Goal: Transaction & Acquisition: Obtain resource

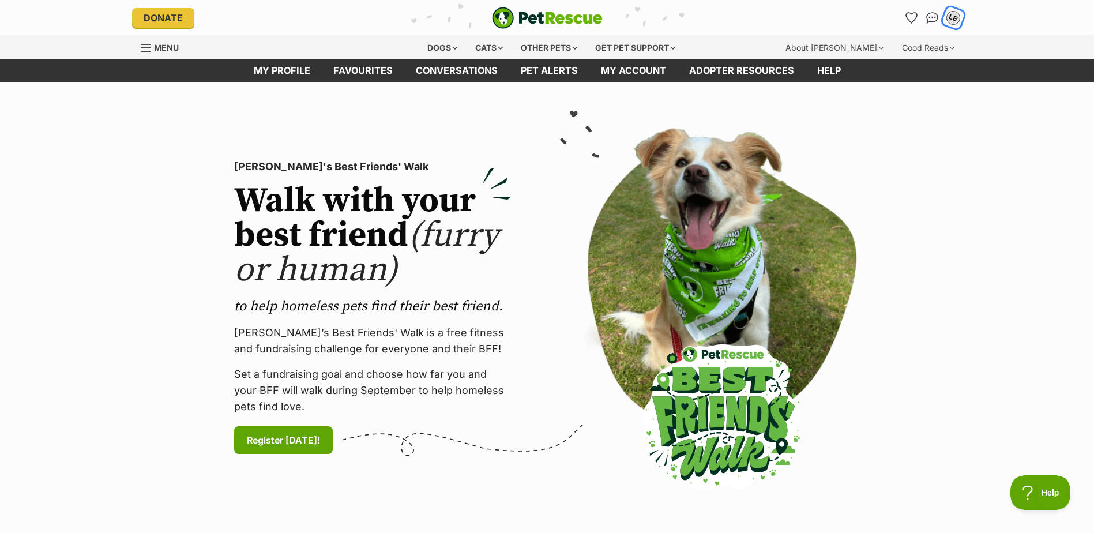
click at [956, 13] on div "LE" at bounding box center [952, 17] width 15 height 15
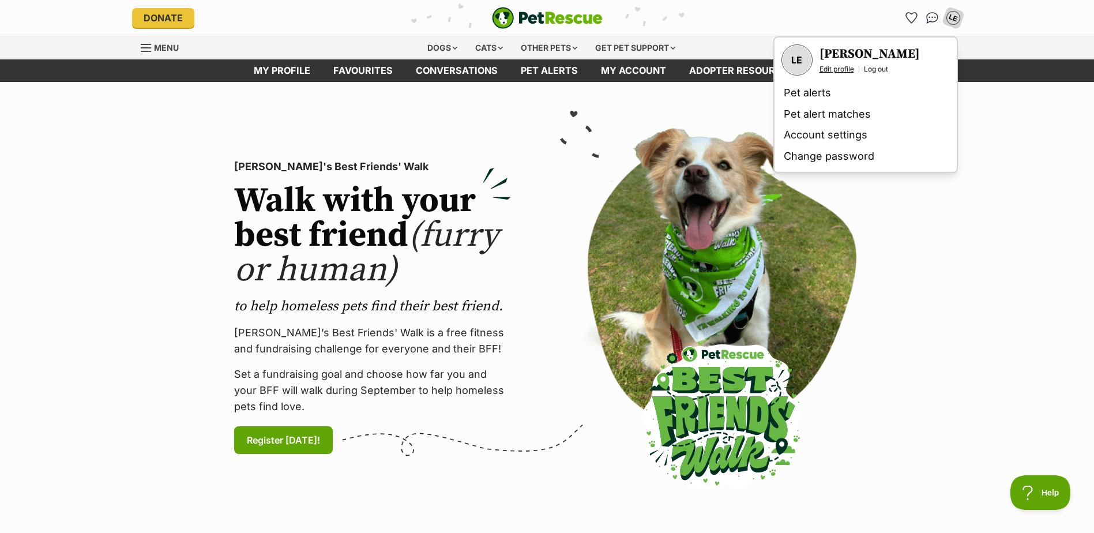
click at [834, 70] on link "Edit profile" at bounding box center [836, 69] width 35 height 9
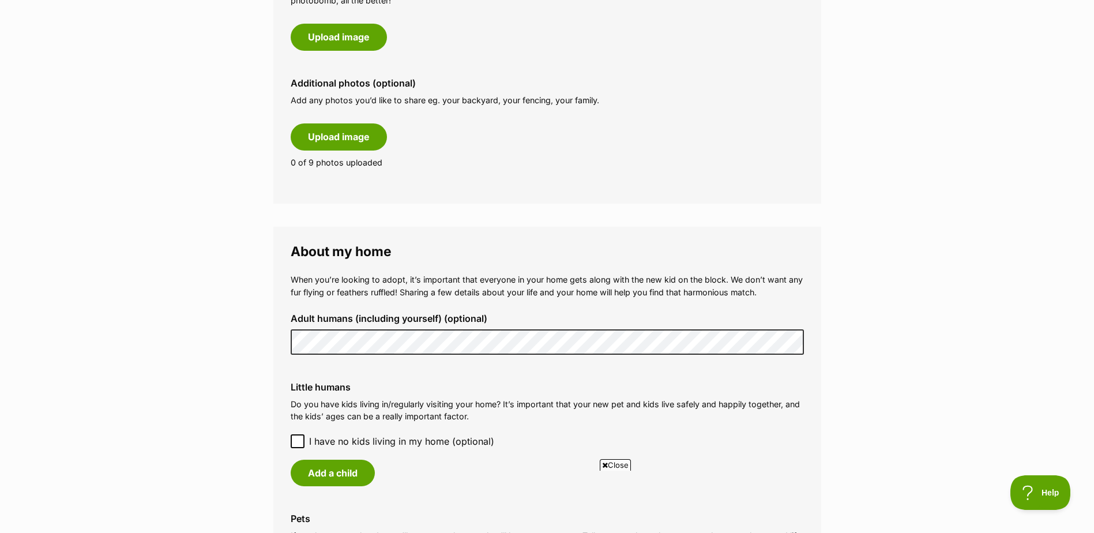
scroll to position [692, 0]
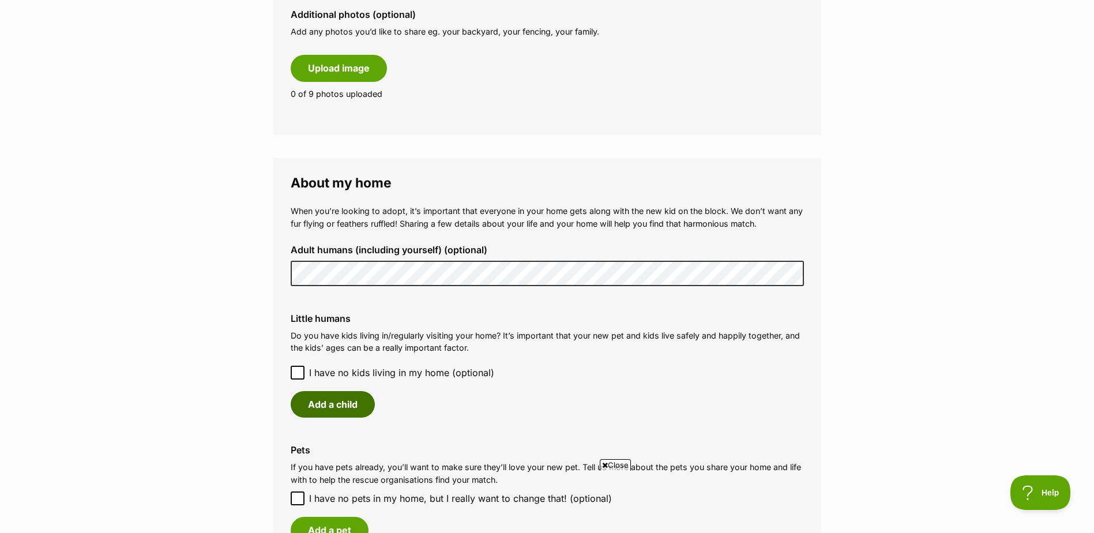
click at [334, 412] on button "Add a child" at bounding box center [333, 404] width 84 height 27
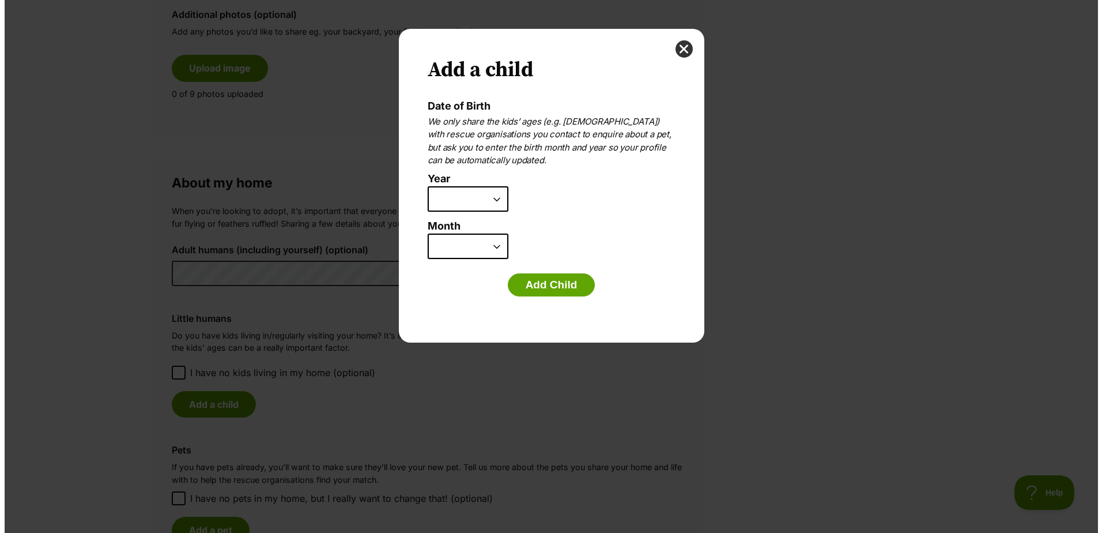
scroll to position [0, 0]
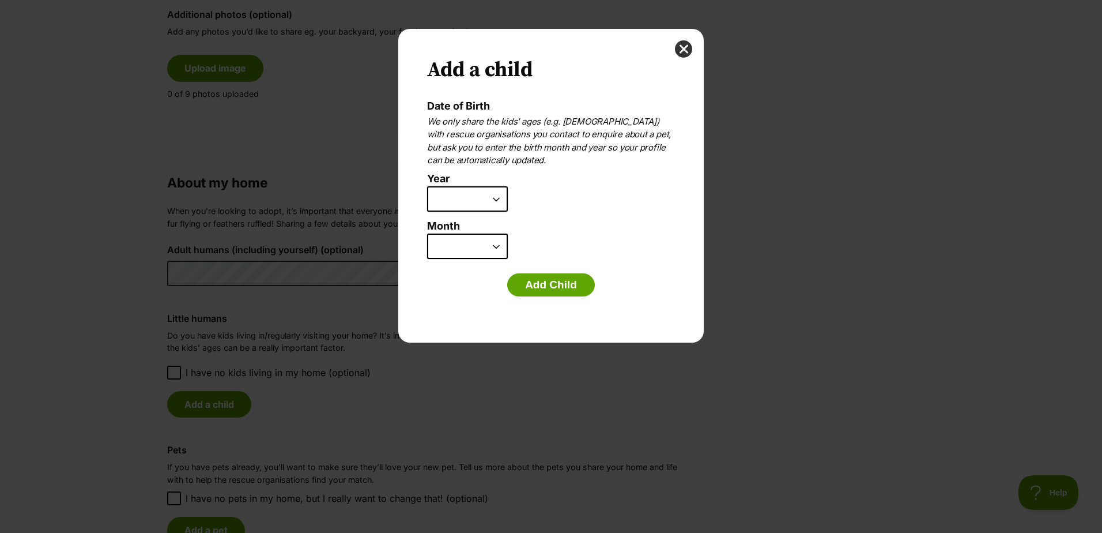
click at [457, 197] on select "2025 2024 2023 2022 2021 2020 2019 2018 2017 2016 2015 2014 2013 2012 2011 2010…" at bounding box center [467, 198] width 81 height 25
select select "2021"
click at [427, 186] on select "2025 2024 2023 2022 2021 2020 2019 2018 2017 2016 2015 2014 2013 2012 2011 2010…" at bounding box center [467, 198] width 81 height 25
click at [486, 247] on select "January February March April May June July August September October November De…" at bounding box center [467, 245] width 81 height 25
select select "10"
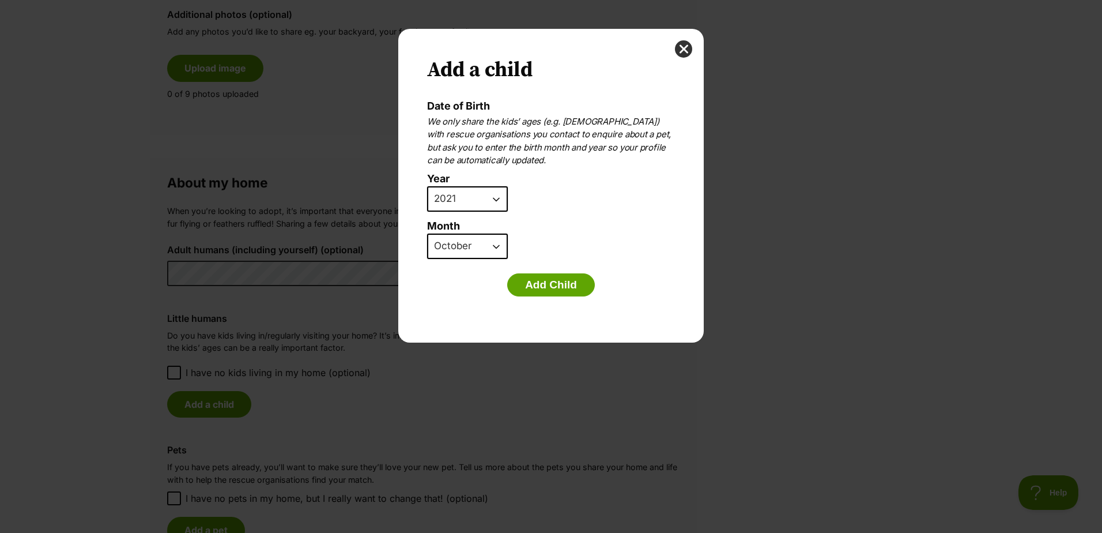
click at [427, 233] on select "January February March April May June July August September October November De…" at bounding box center [467, 245] width 81 height 25
click at [533, 286] on button "Add Child" at bounding box center [551, 284] width 88 height 23
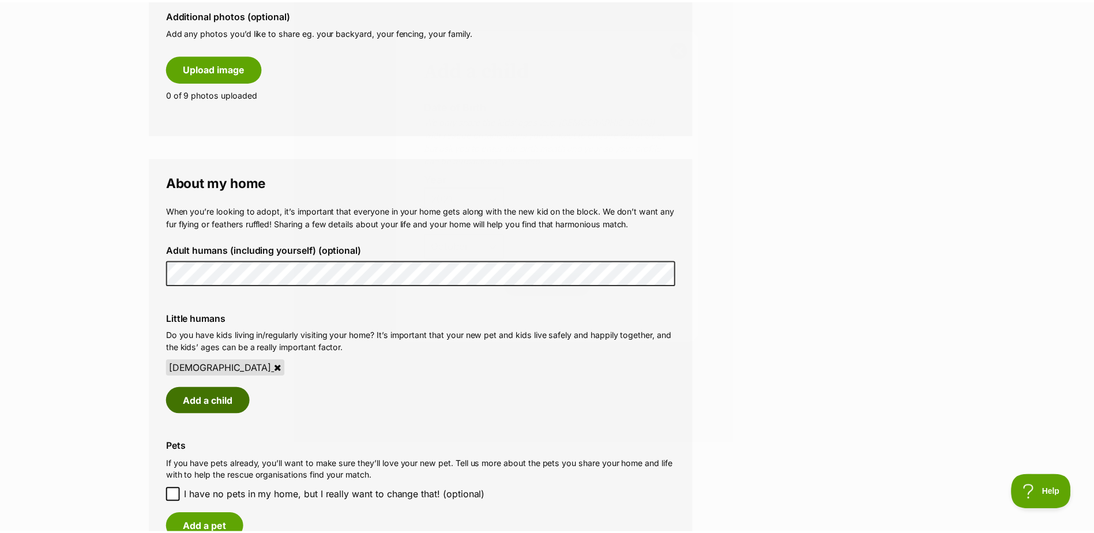
scroll to position [692, 0]
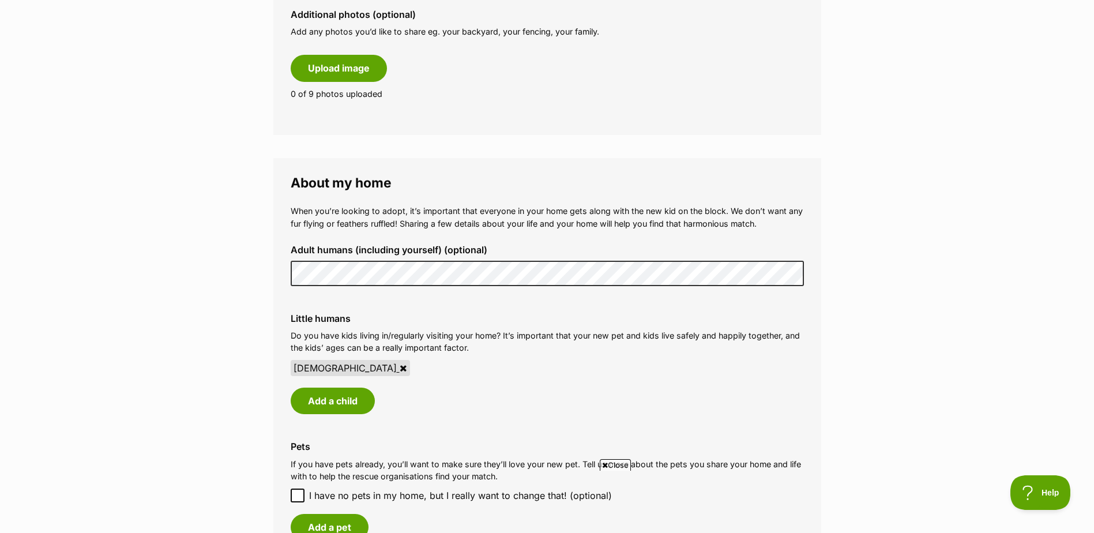
drag, startPoint x: 340, startPoint y: 367, endPoint x: 606, endPoint y: 29, distance: 430.2
click at [399, 367] on icon at bounding box center [402, 367] width 7 height 9
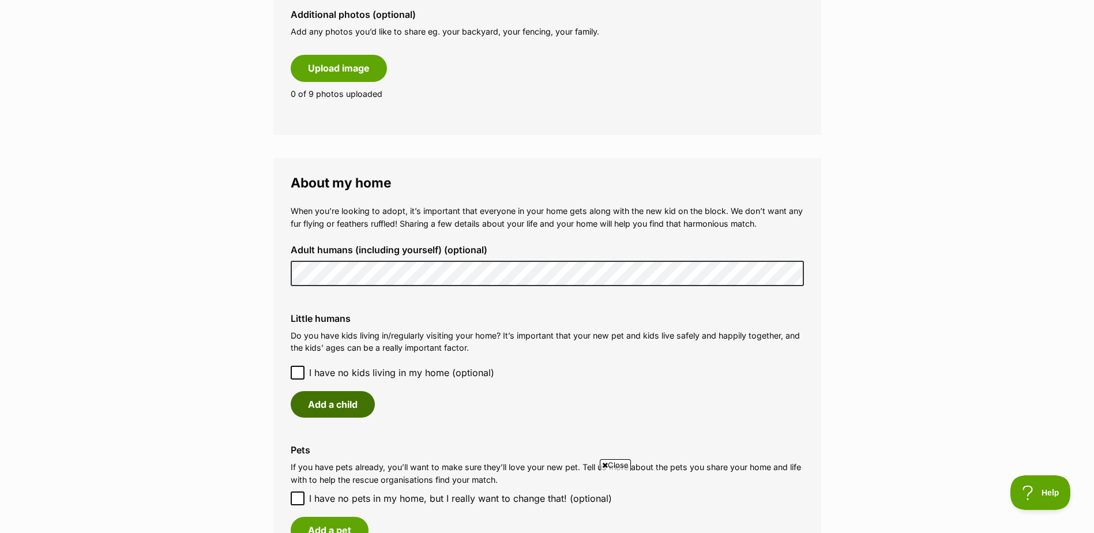
click at [330, 406] on button "Add a child" at bounding box center [333, 404] width 84 height 27
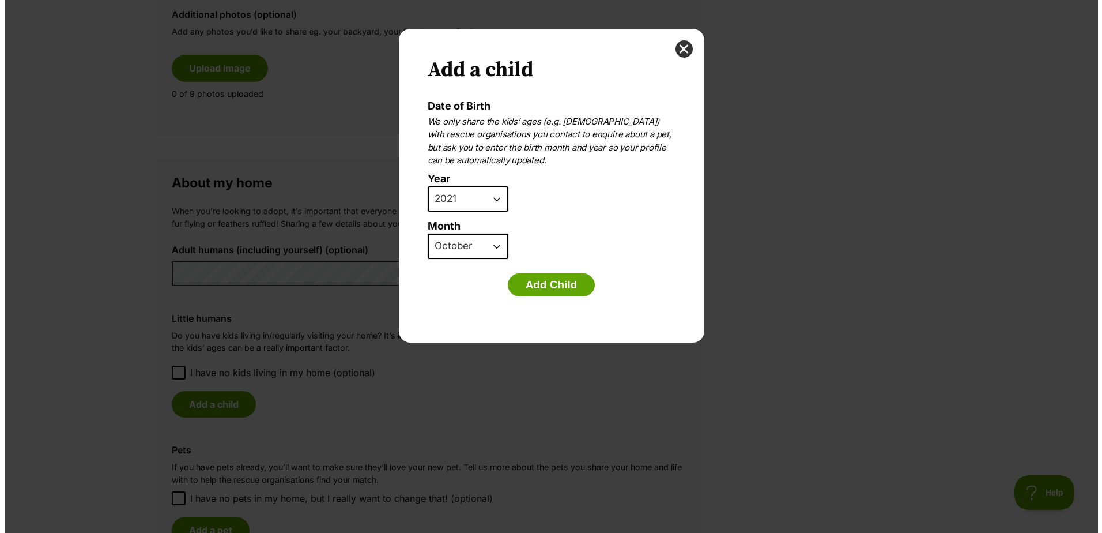
scroll to position [0, 0]
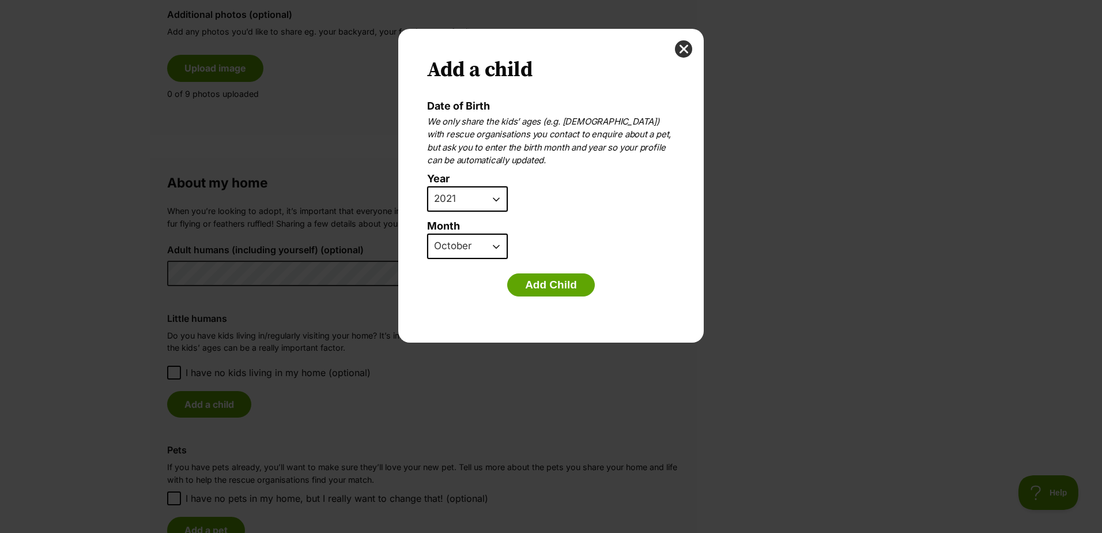
click at [481, 247] on select "January February March April May June July August September October November De…" at bounding box center [467, 245] width 81 height 25
click at [427, 233] on select "January February March April May June July August September October November De…" at bounding box center [467, 245] width 81 height 25
click at [544, 282] on button "Add Child" at bounding box center [551, 284] width 88 height 23
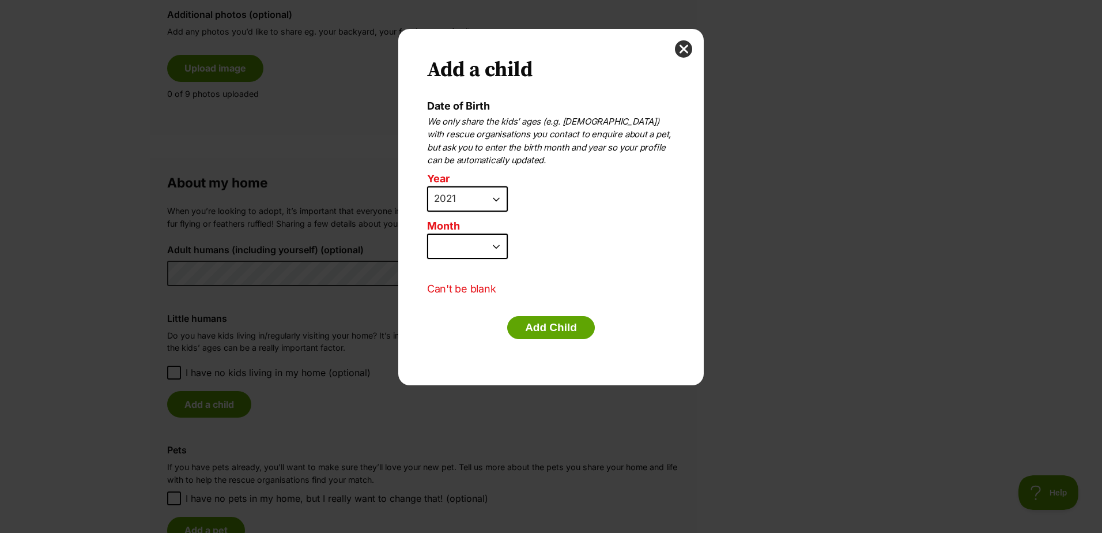
click at [471, 248] on select "January February March April May June July August September October November De…" at bounding box center [467, 245] width 81 height 25
select select "10"
click at [427, 233] on select "January February March April May June July August September October November De…" at bounding box center [467, 245] width 81 height 25
click at [548, 329] on button "Add Child" at bounding box center [551, 327] width 88 height 23
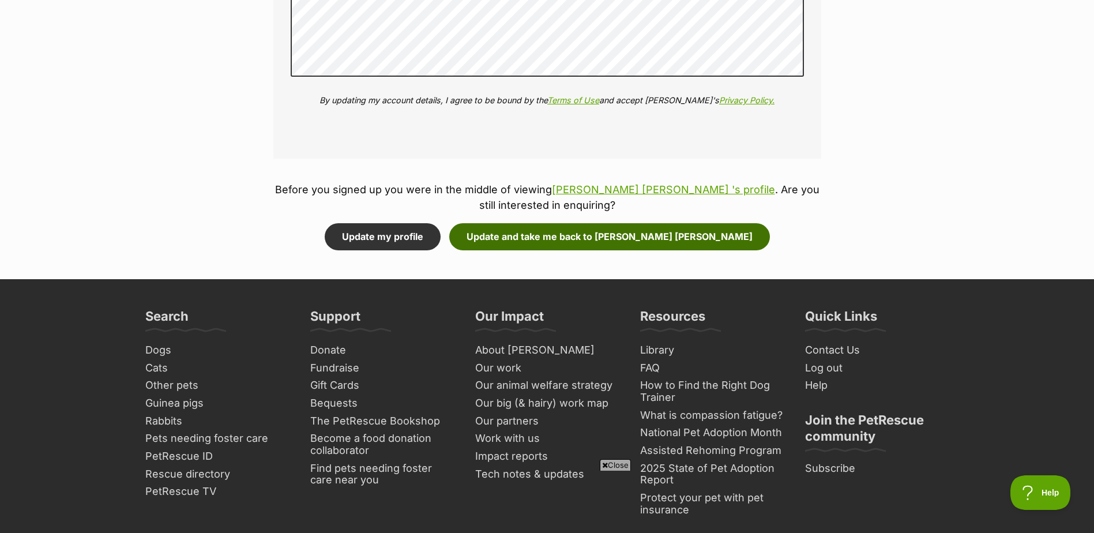
scroll to position [1441, 0]
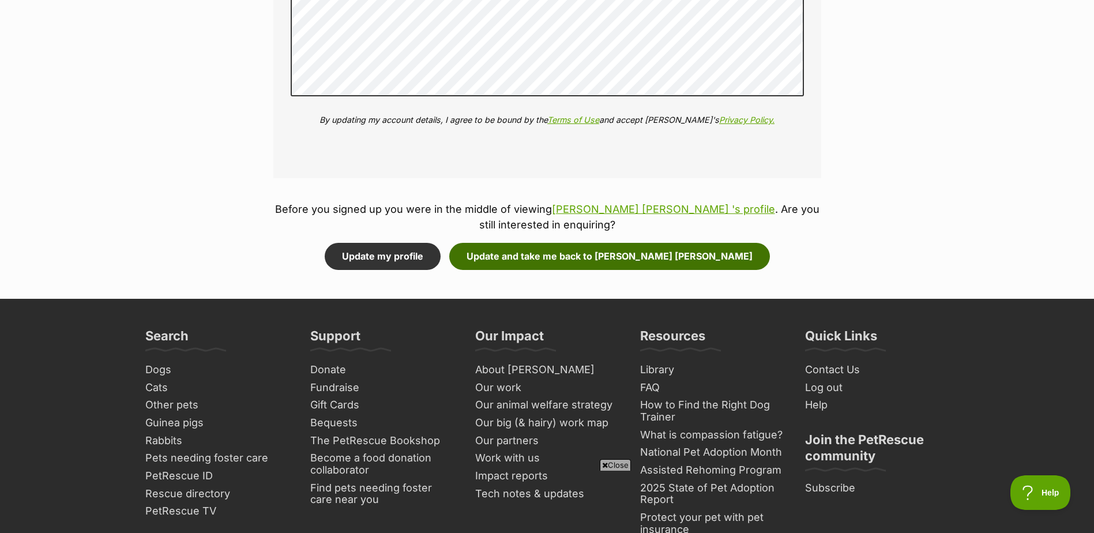
click at [584, 259] on button "Update and take me back to Alice - Blue Brindle" at bounding box center [609, 256] width 321 height 27
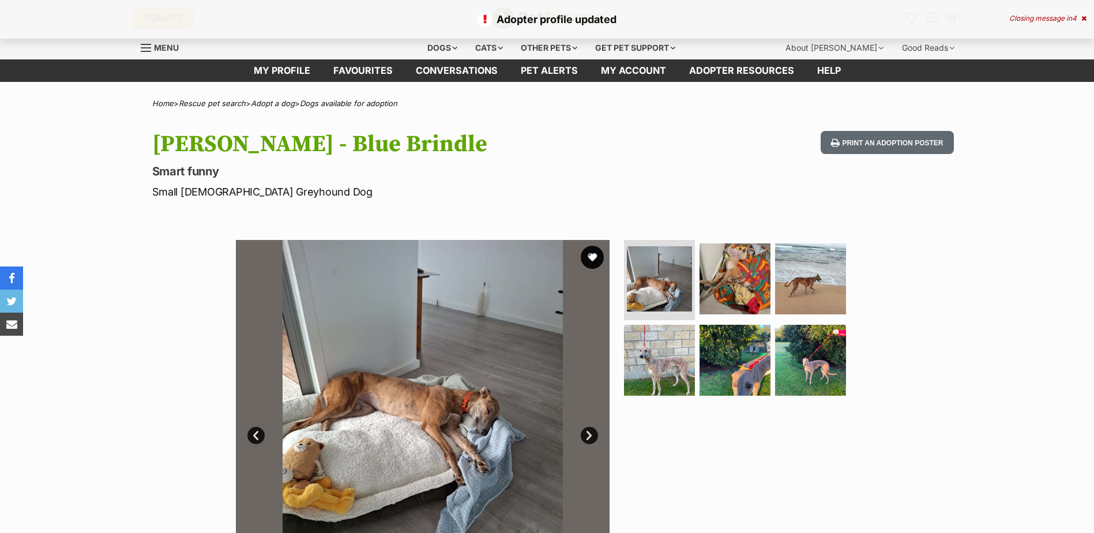
scroll to position [404, 0]
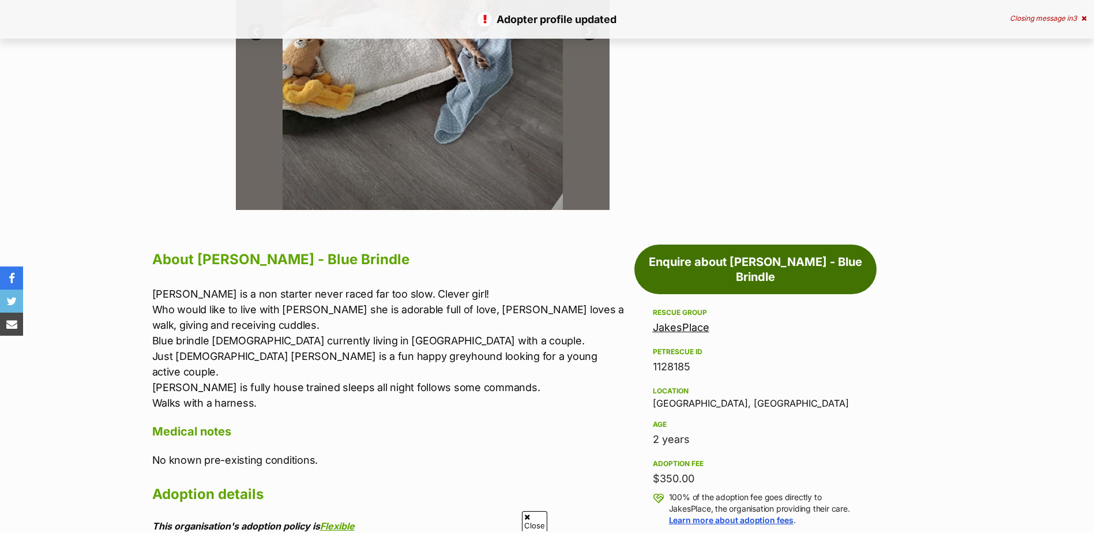
click at [764, 272] on link "Enquire about Alice - Blue Brindle" at bounding box center [755, 269] width 242 height 50
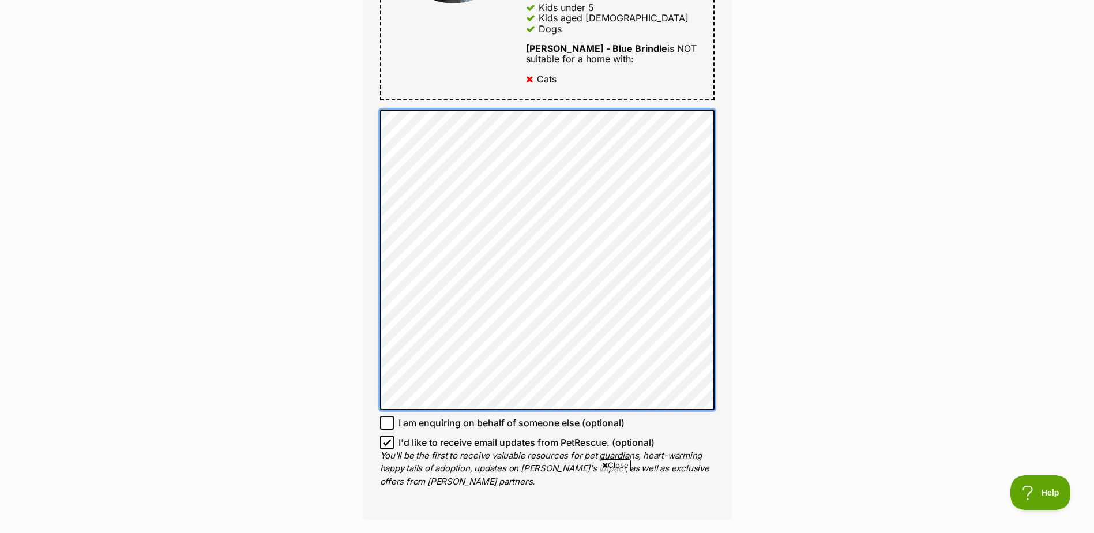
scroll to position [807, 0]
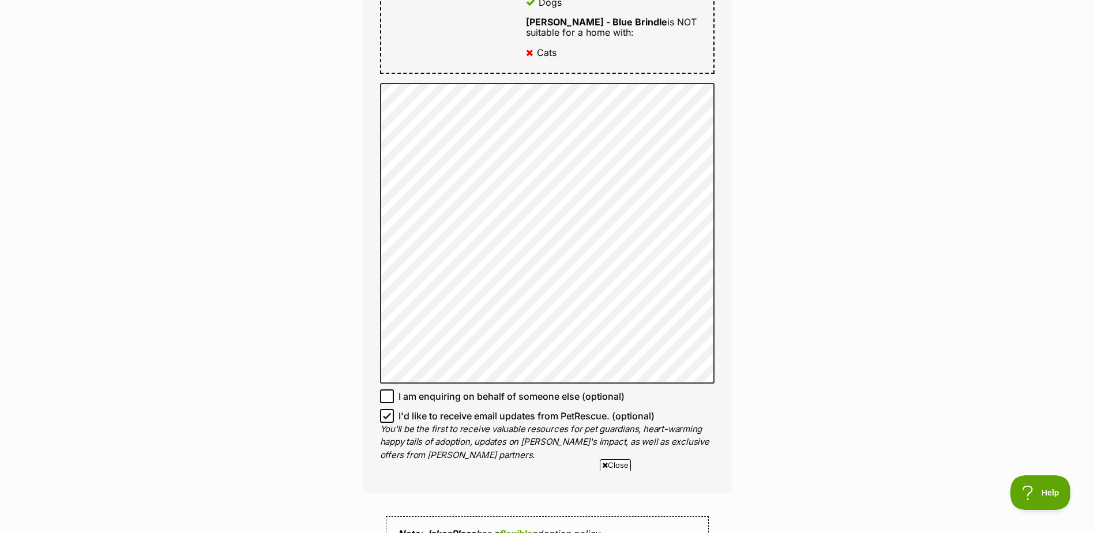
click at [388, 412] on icon at bounding box center [387, 416] width 8 height 8
click at [388, 409] on input "I'd like to receive email updates from PetRescue. (optional)" at bounding box center [387, 416] width 14 height 14
checkbox input "false"
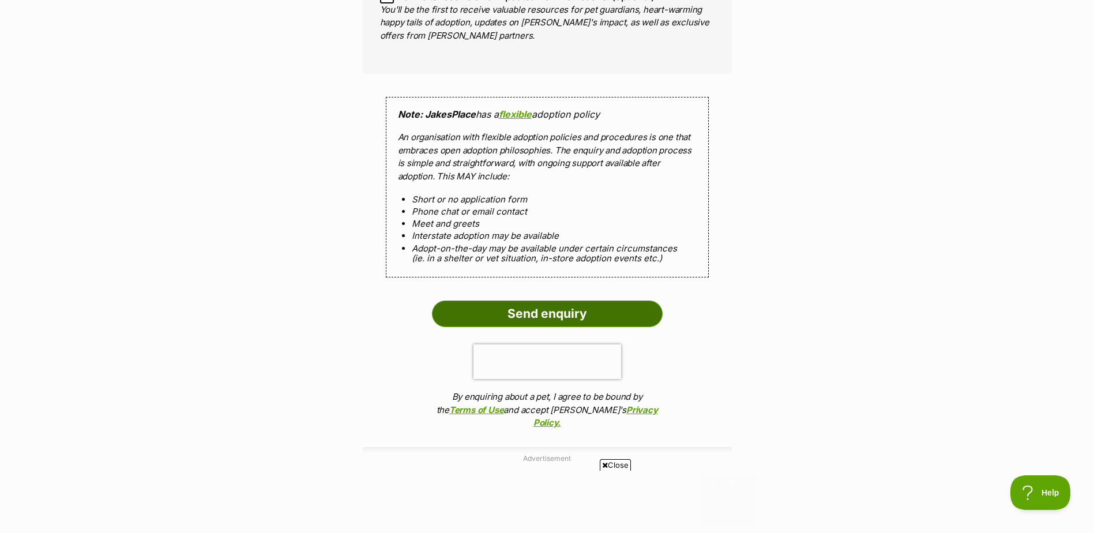
scroll to position [0, 0]
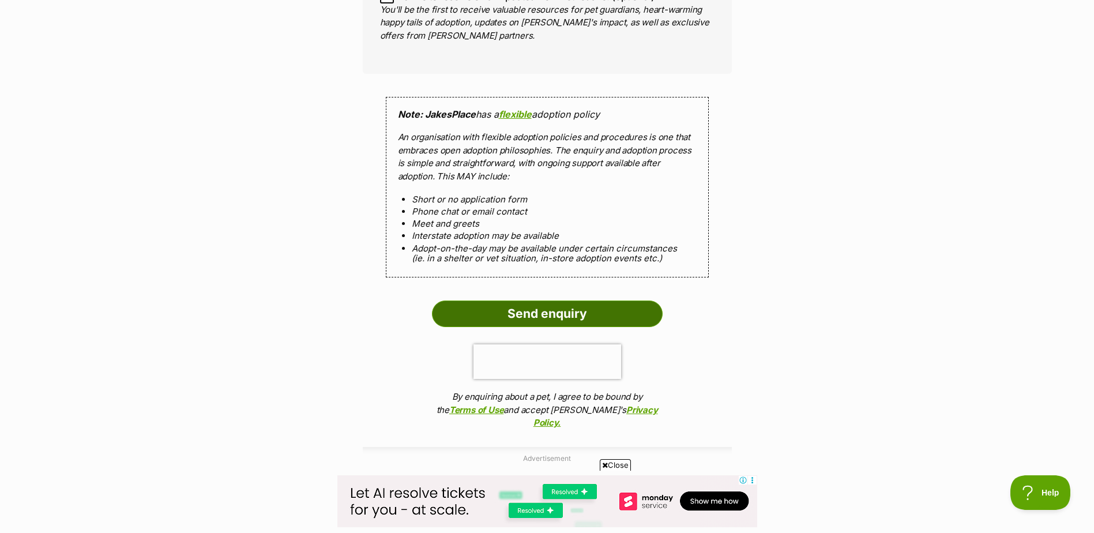
click at [553, 303] on input "Send enquiry" at bounding box center [547, 313] width 231 height 27
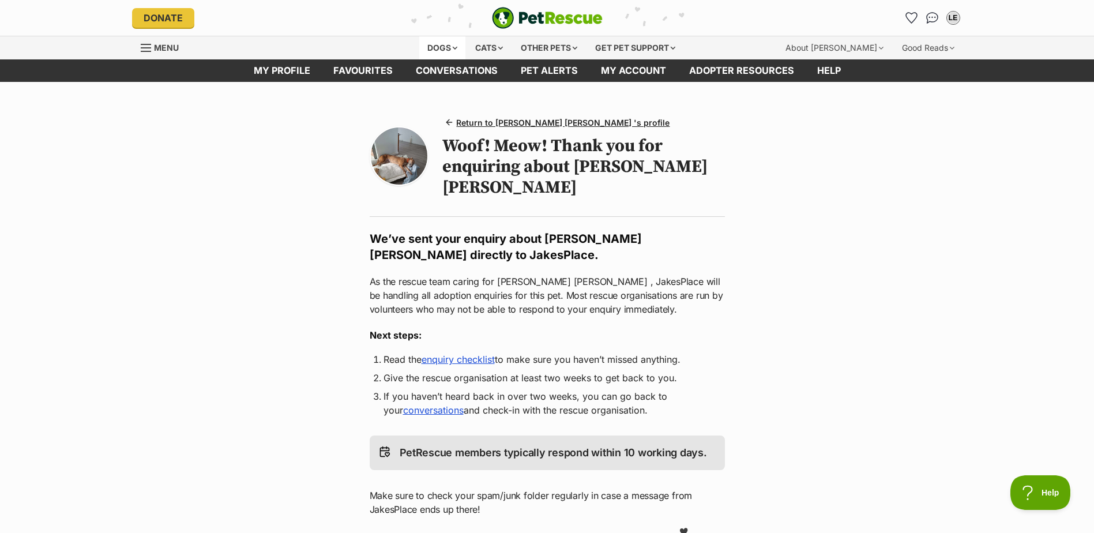
click at [446, 50] on div "Dogs" at bounding box center [442, 47] width 46 height 23
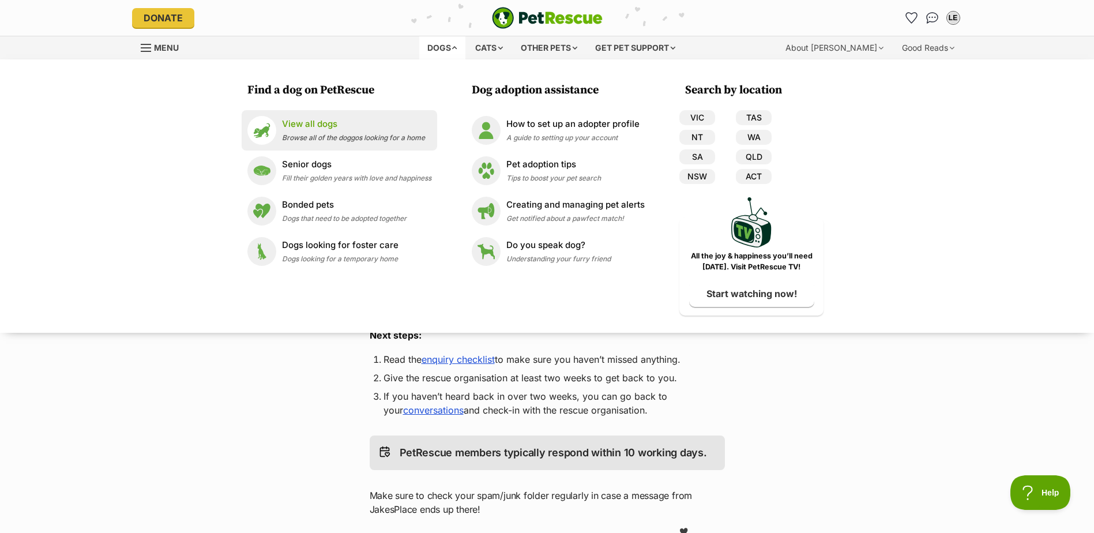
click at [307, 121] on p "View all dogs" at bounding box center [353, 124] width 143 height 13
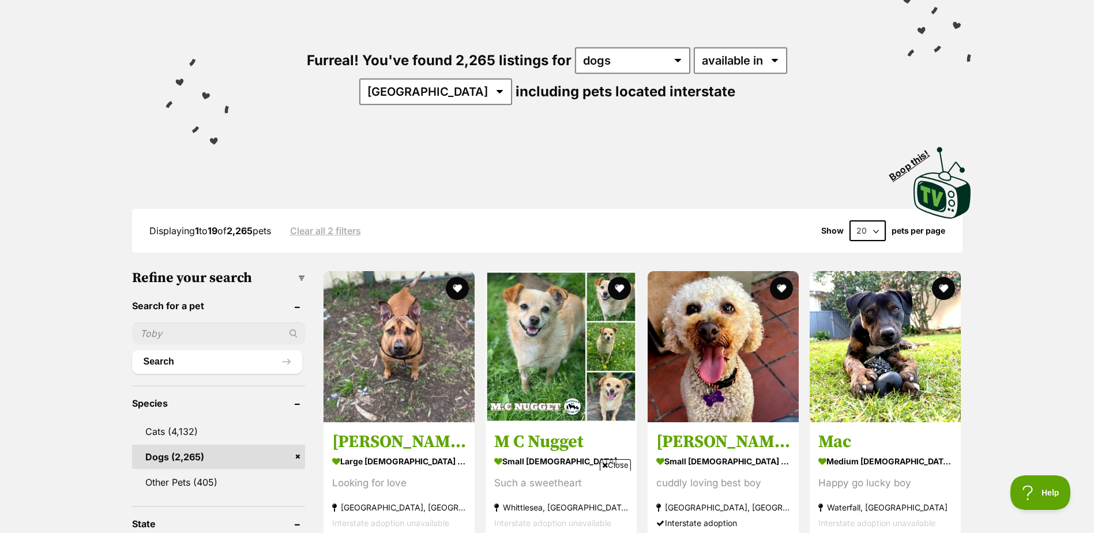
scroll to position [115, 0]
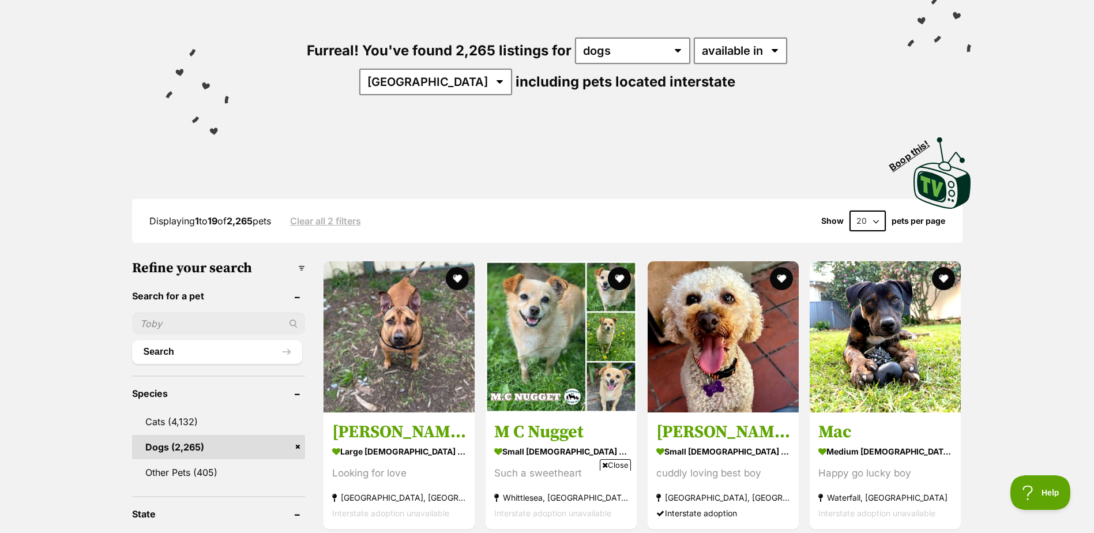
click at [175, 320] on input "text" at bounding box center [218, 323] width 173 height 22
type input "whipper"
click at [132, 340] on button "Search" at bounding box center [217, 351] width 170 height 23
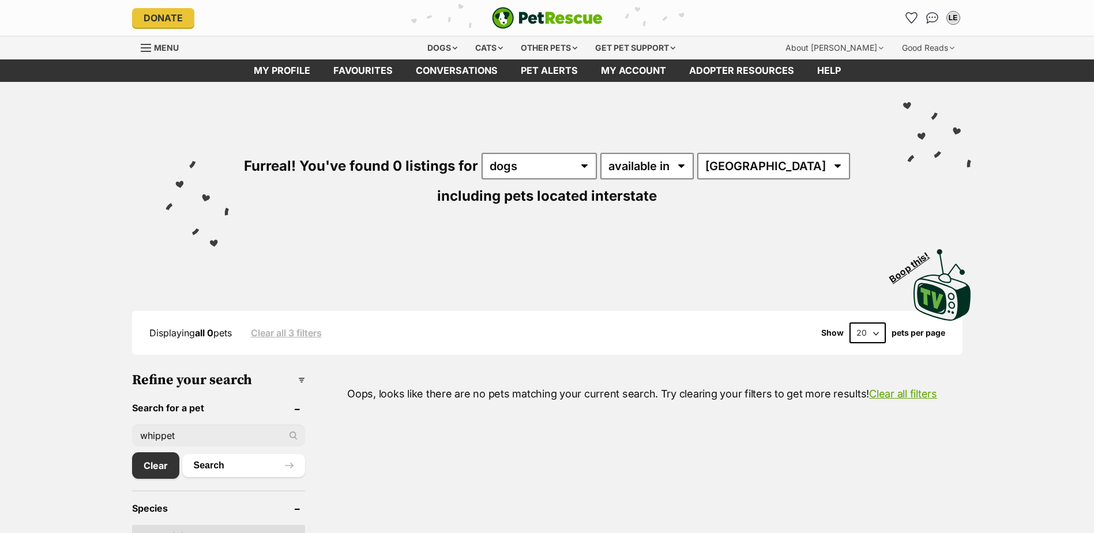
type input "whippet"
click at [182, 454] on button "Search" at bounding box center [243, 465] width 123 height 23
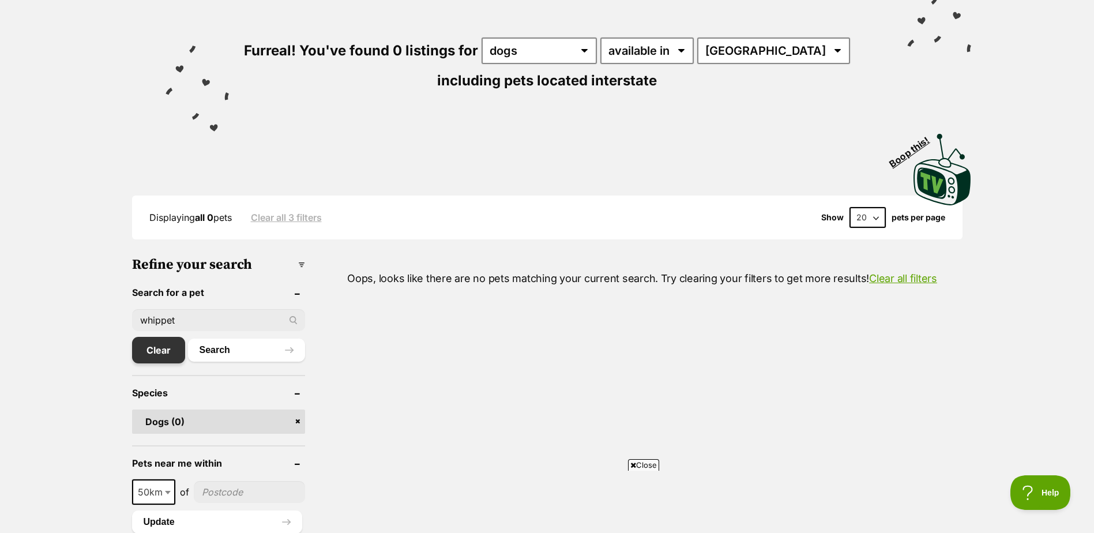
click at [170, 352] on link "Clear" at bounding box center [158, 350] width 53 height 27
click at [224, 350] on button "Search" at bounding box center [243, 349] width 123 height 23
click at [285, 352] on button "Search" at bounding box center [243, 349] width 123 height 23
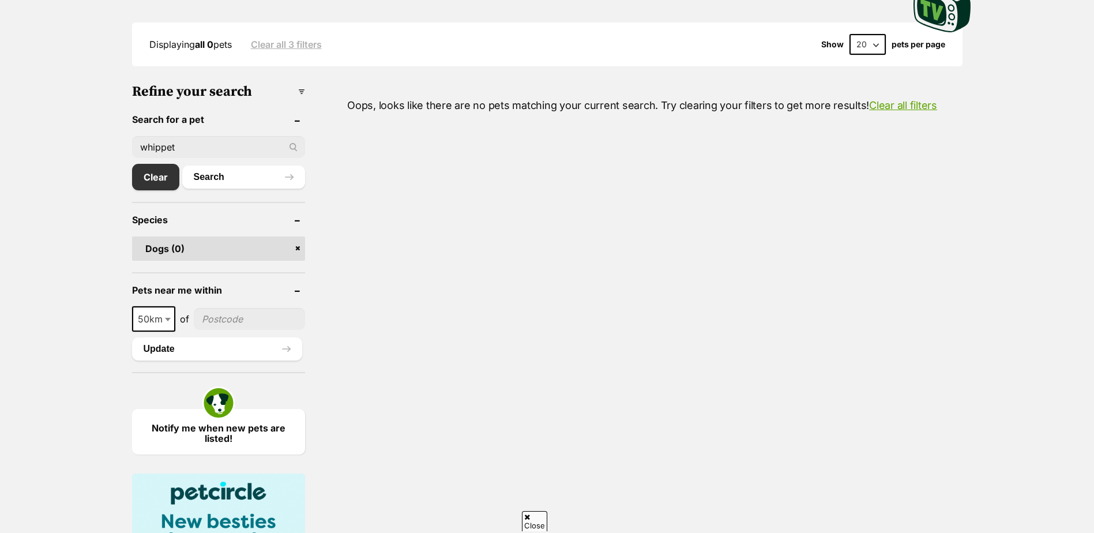
click at [294, 48] on link "Clear all 3 filters" at bounding box center [286, 44] width 71 height 10
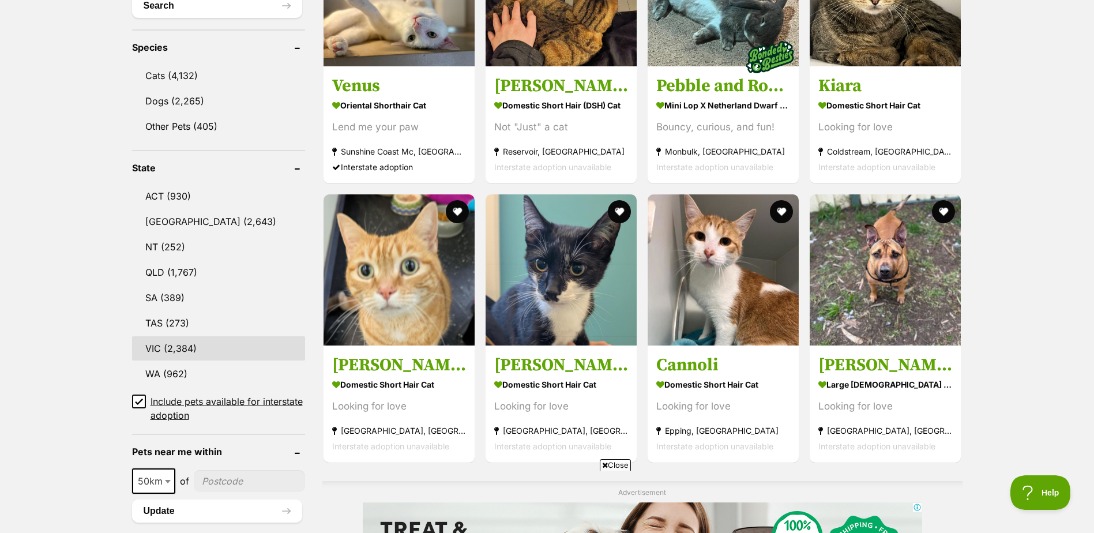
scroll to position [404, 0]
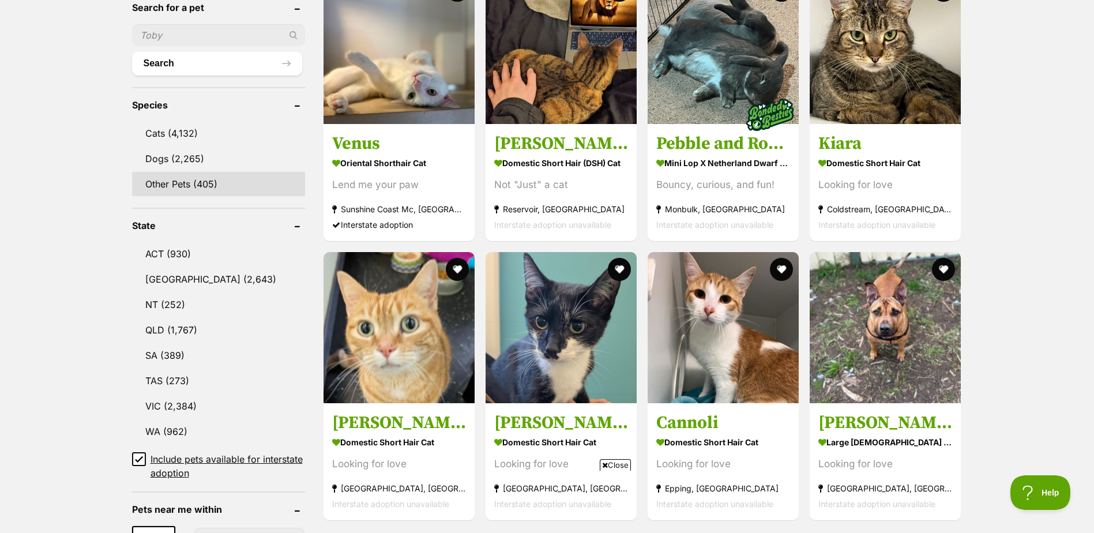
click at [186, 179] on link "Other Pets (405)" at bounding box center [218, 184] width 173 height 24
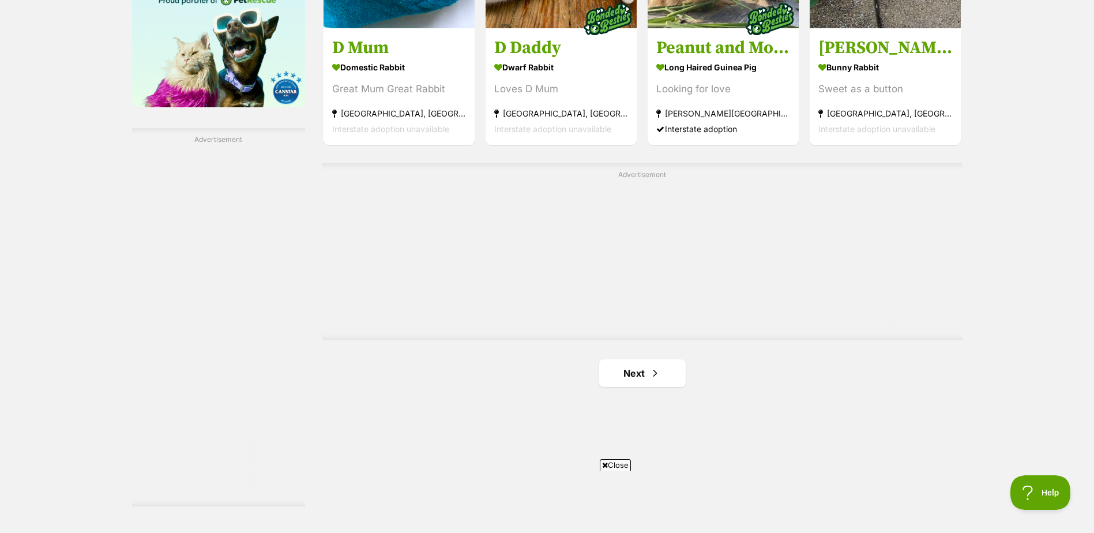
scroll to position [2018, 0]
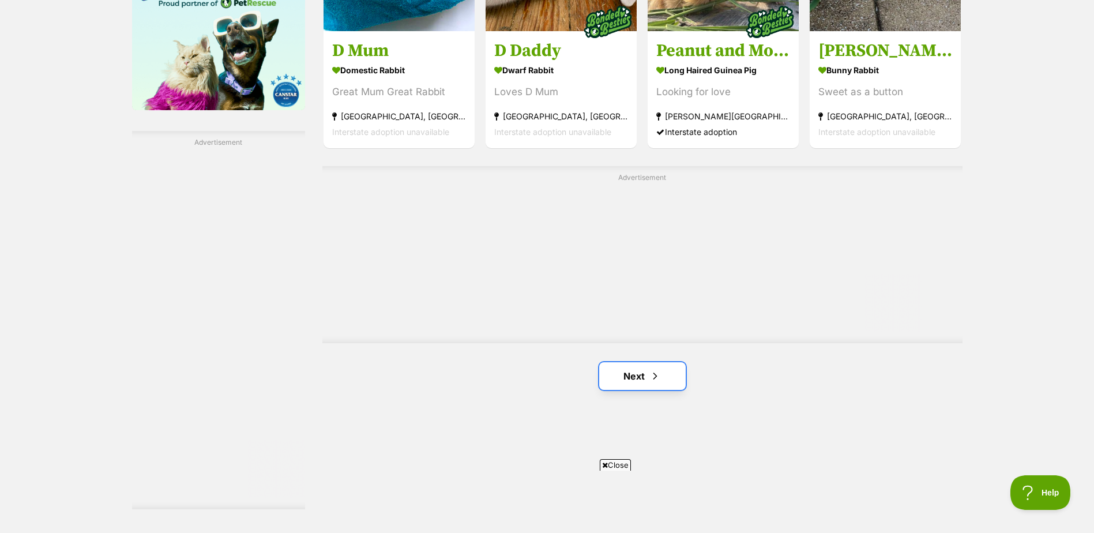
click at [647, 390] on link "Next" at bounding box center [642, 376] width 86 height 28
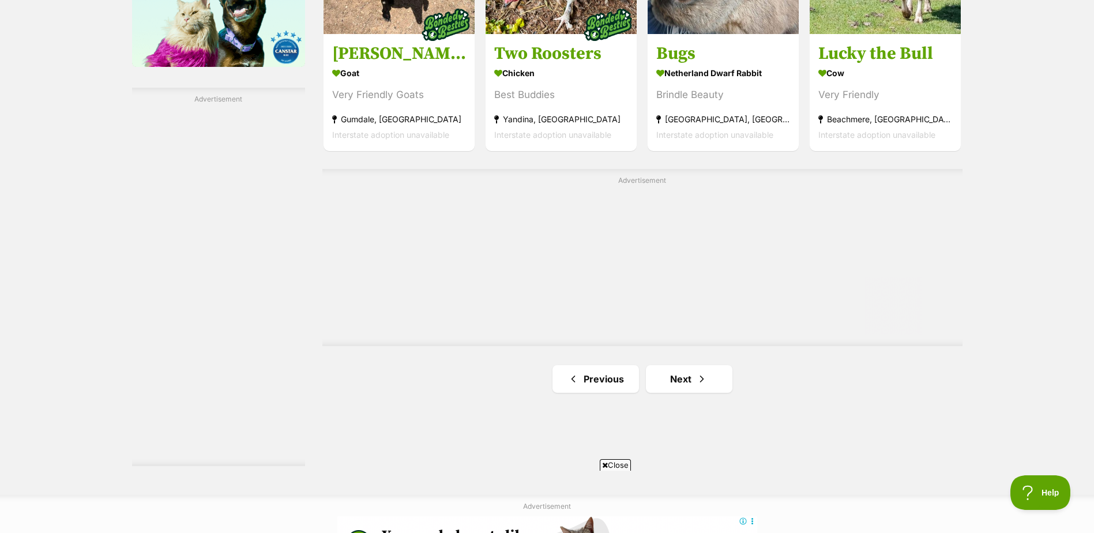
scroll to position [2133, 0]
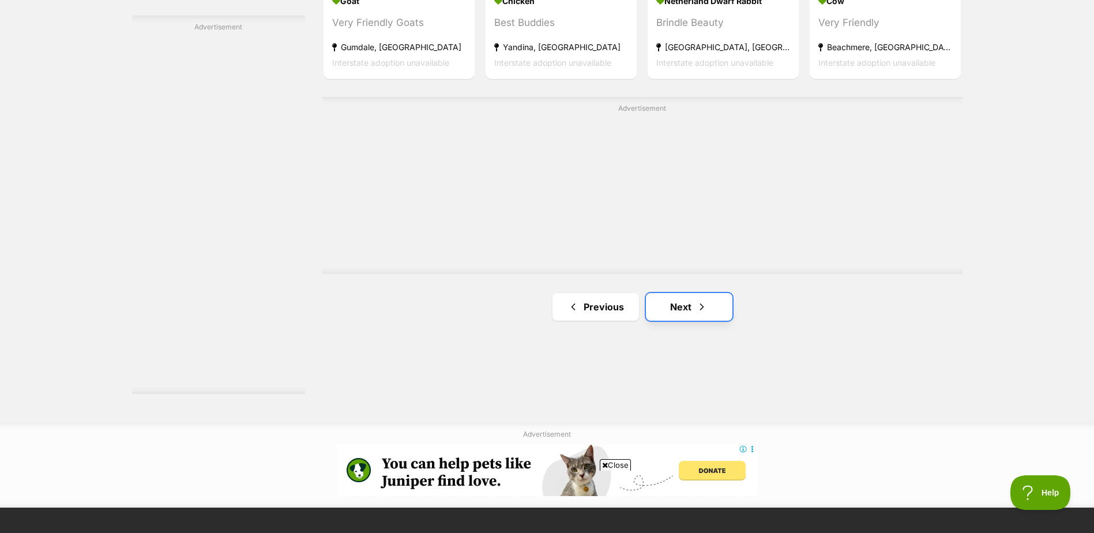
click at [702, 314] on span "Next page" at bounding box center [702, 307] width 12 height 14
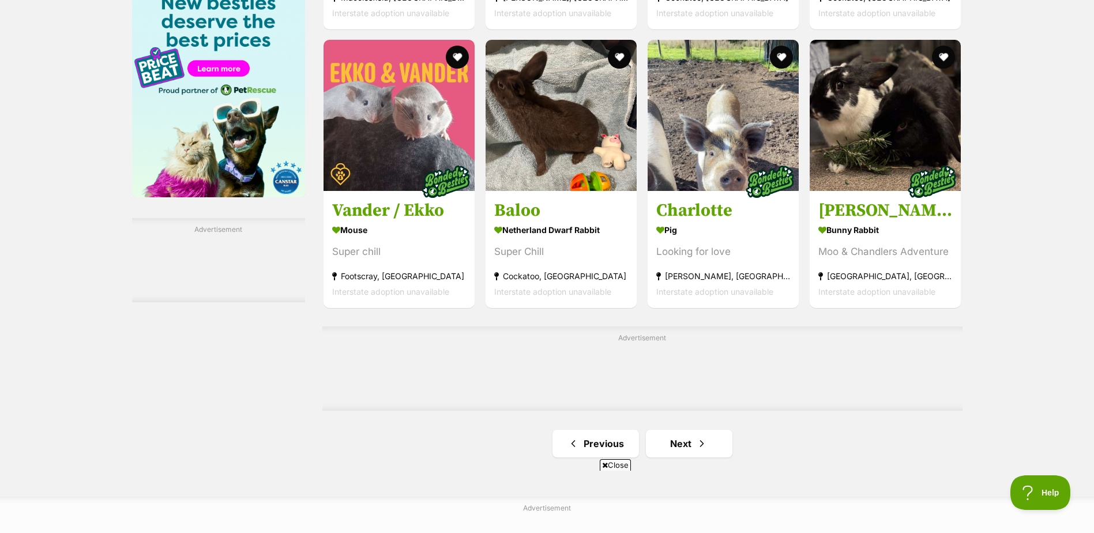
scroll to position [2075, 0]
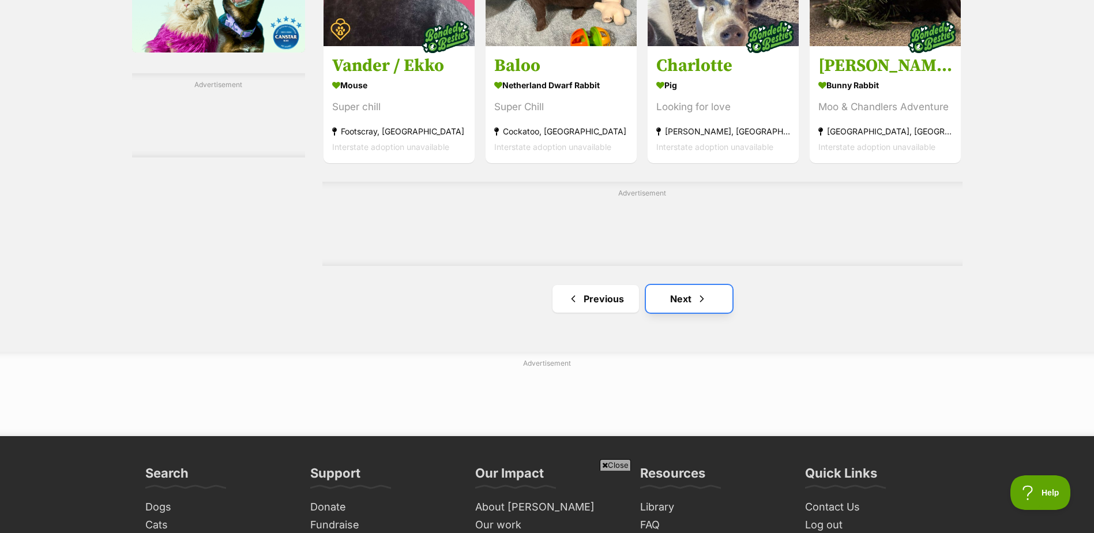
click at [672, 300] on link "Next" at bounding box center [689, 299] width 86 height 28
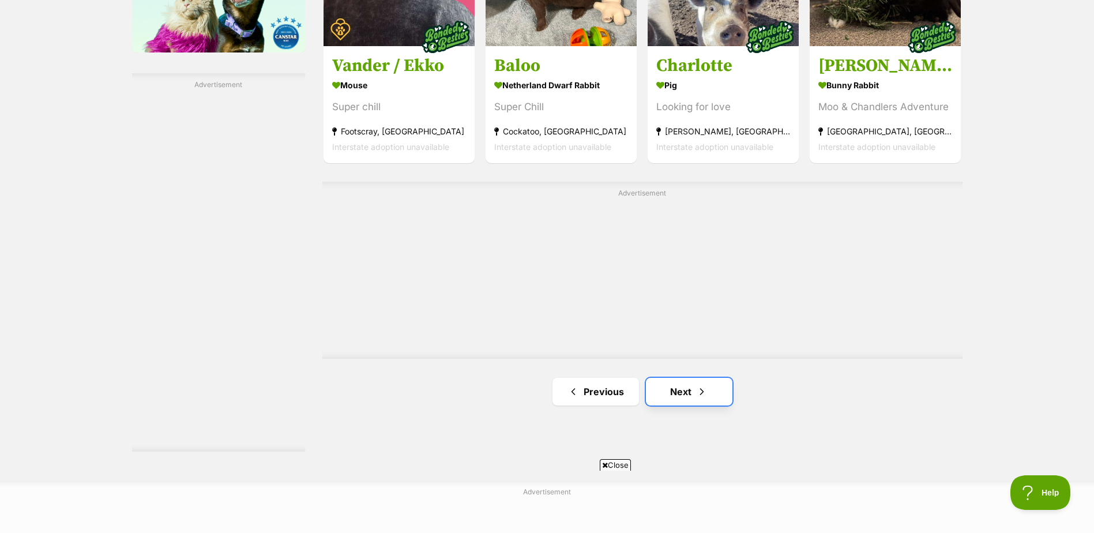
scroll to position [0, 0]
